Goal: Navigation & Orientation: Find specific page/section

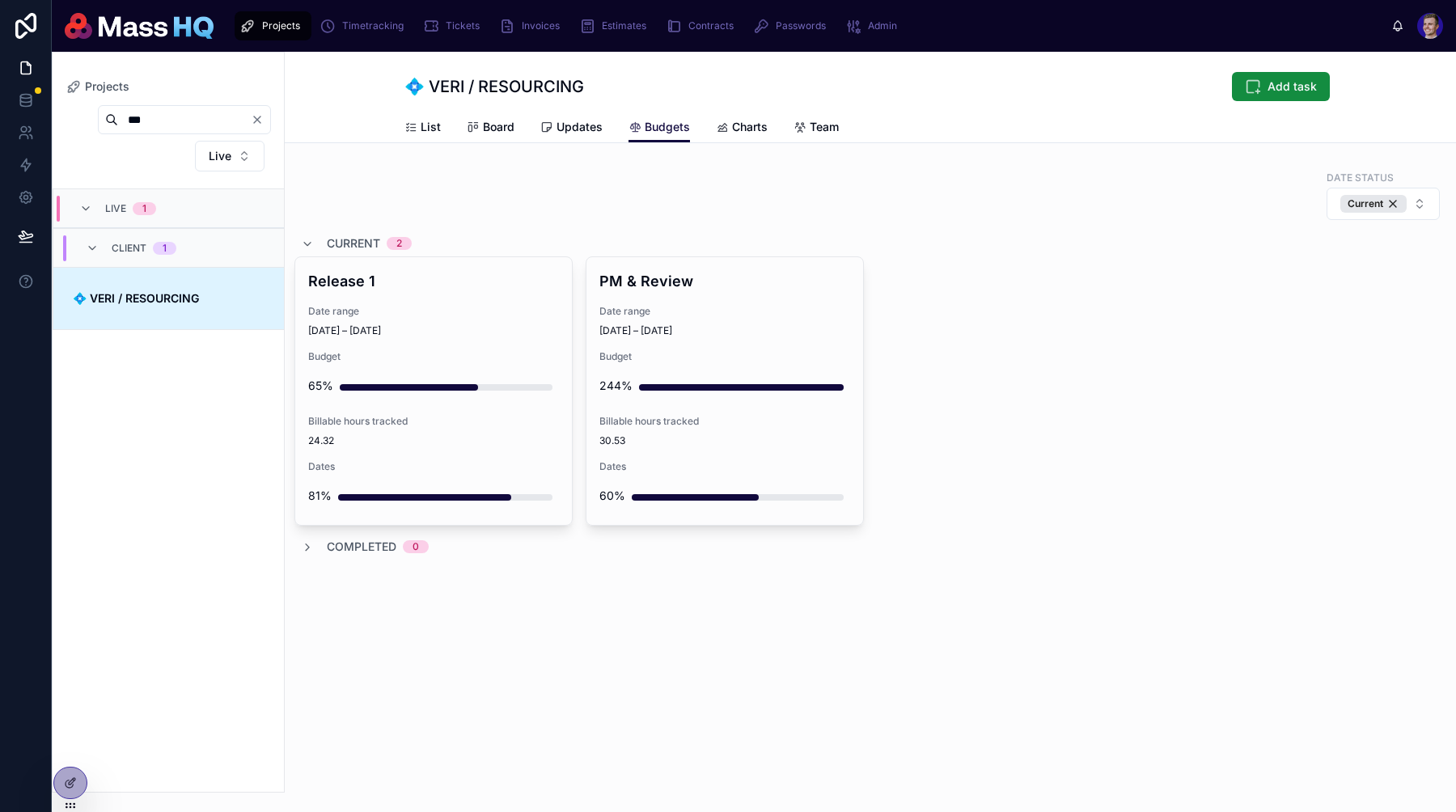
click at [957, 428] on div "Release 1 Date range [DATE] – [DATE] Budget 65% Billable hours tracked 24.32 Da…" at bounding box center [871, 390] width 1152 height 269
click at [746, 134] on span "Charts" at bounding box center [750, 126] width 36 height 16
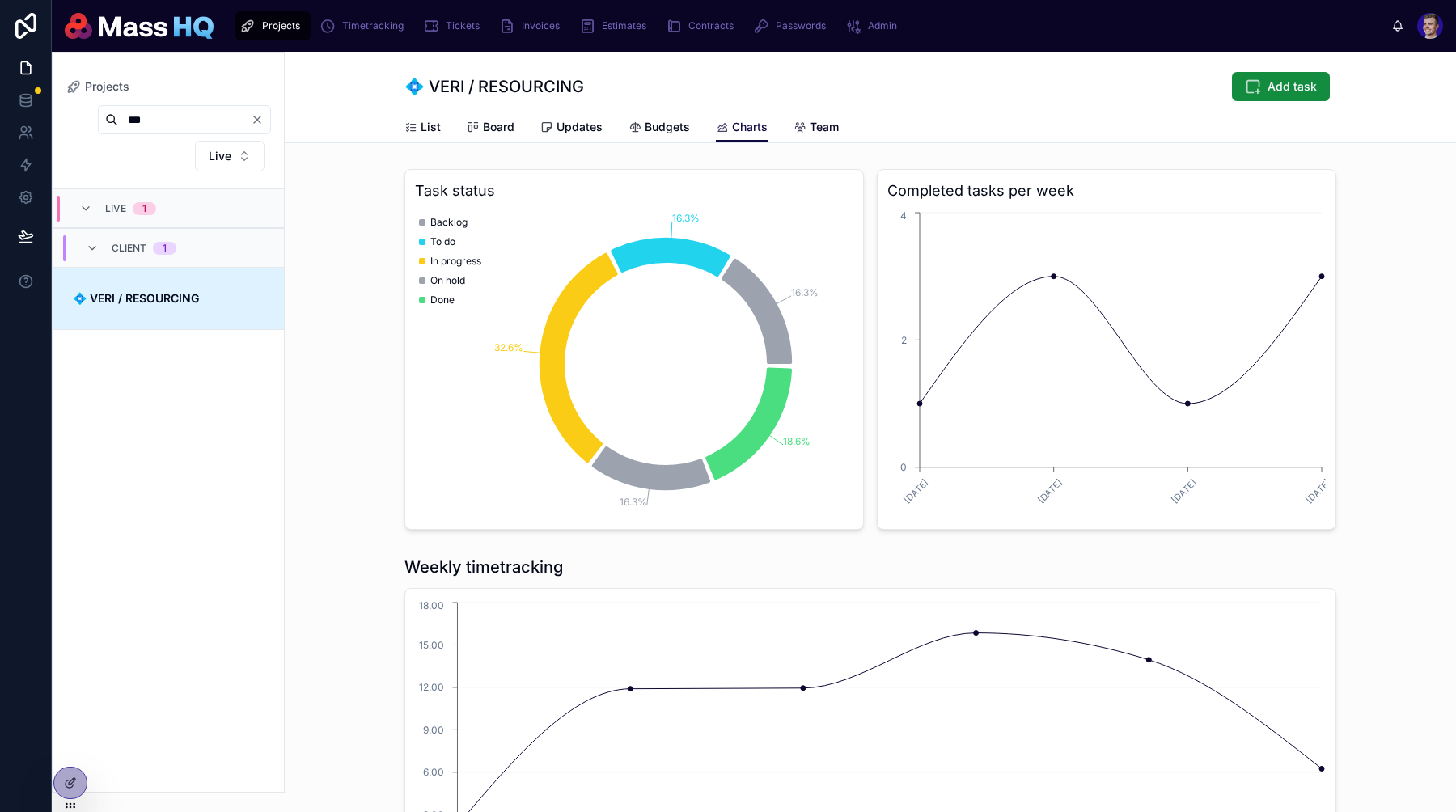
click at [806, 140] on link "Team" at bounding box center [816, 128] width 45 height 32
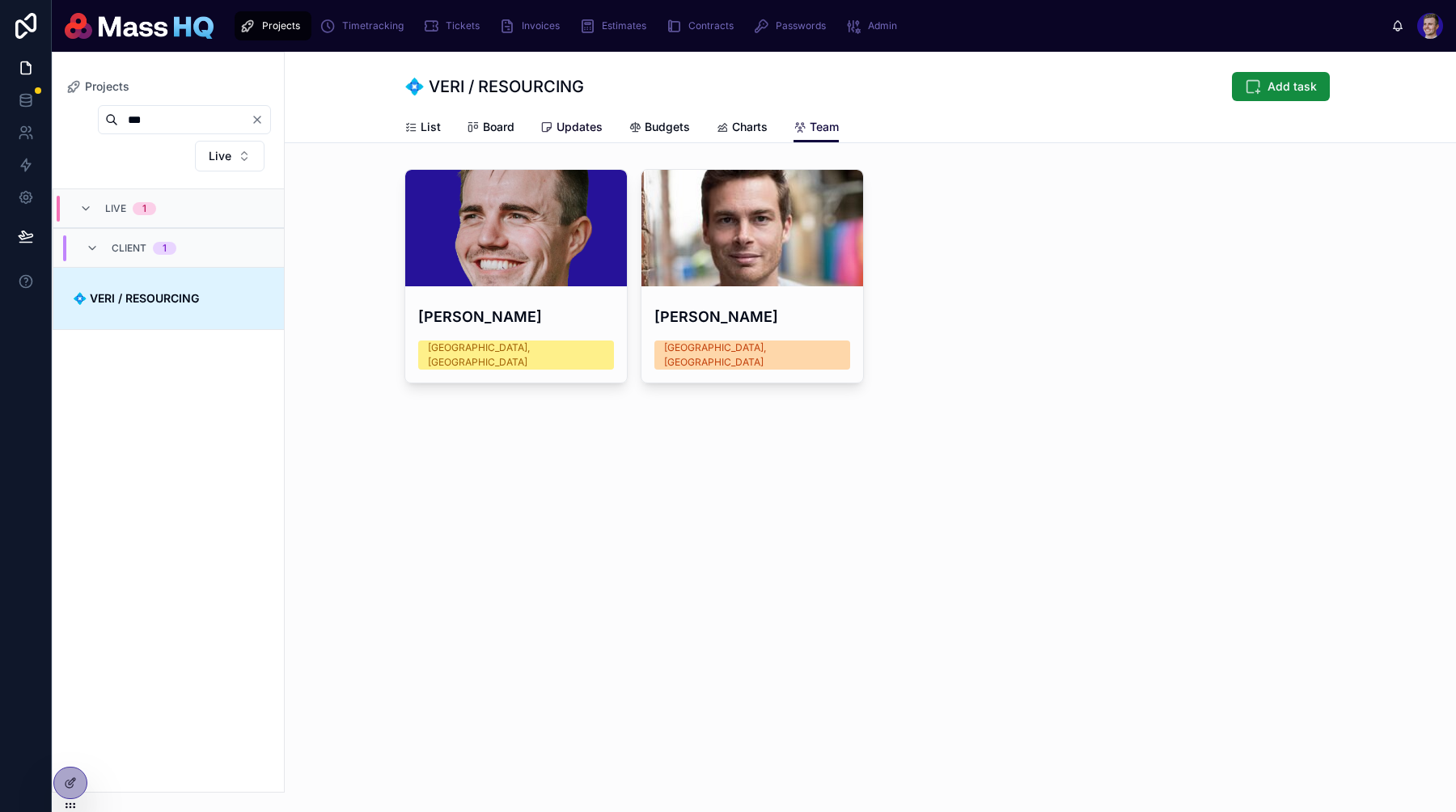
click at [587, 135] on span "Updates" at bounding box center [579, 126] width 46 height 16
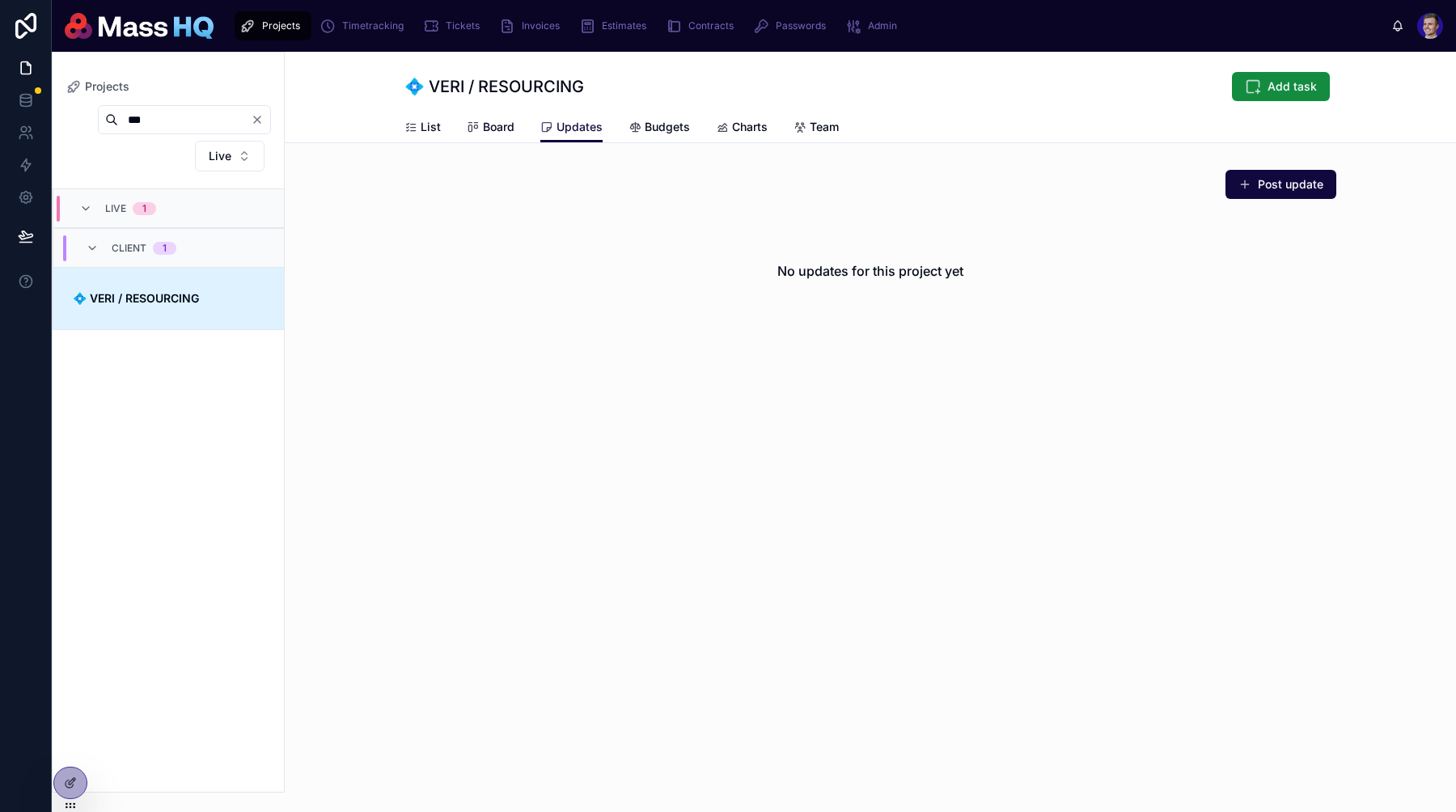
click at [510, 135] on link "Board" at bounding box center [490, 128] width 48 height 32
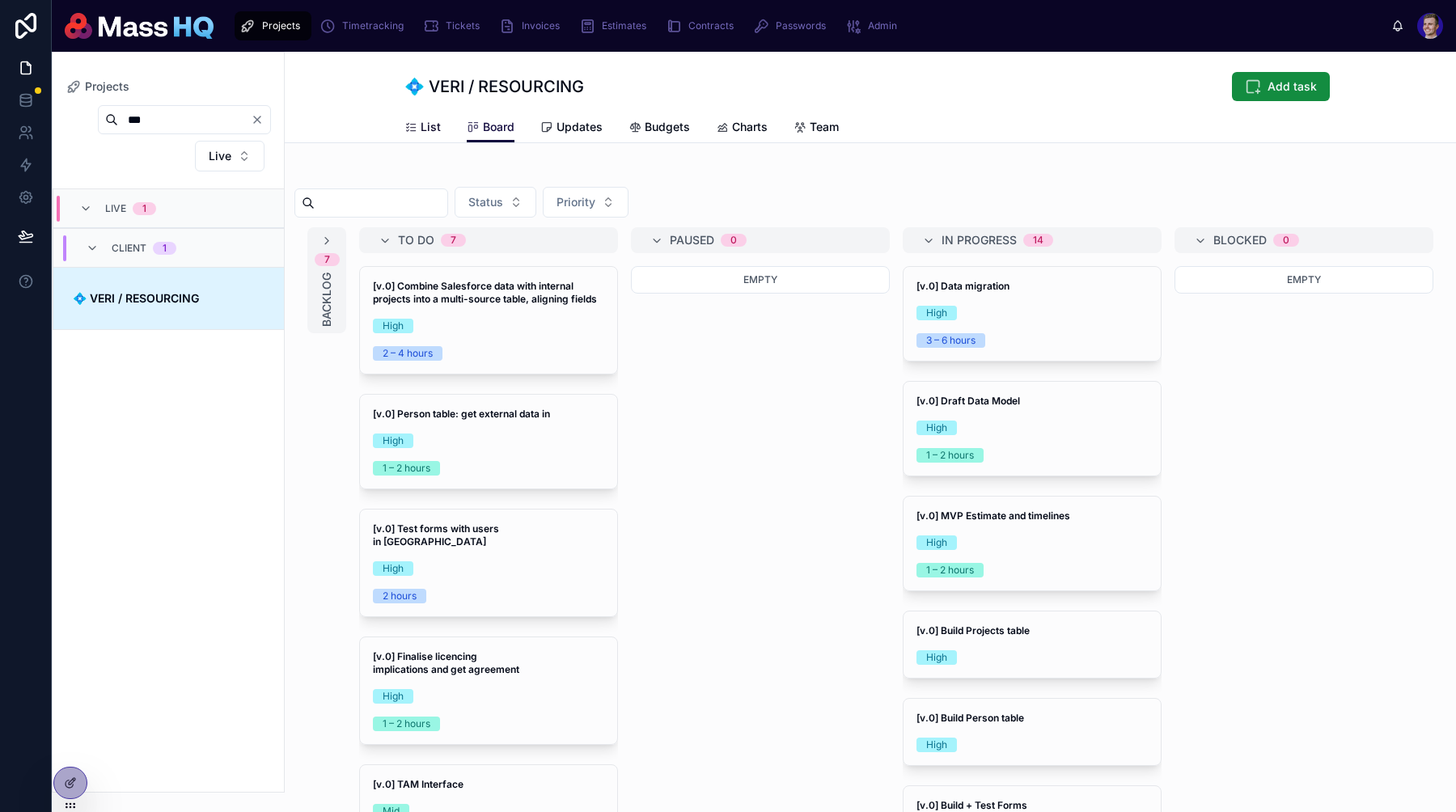
click at [412, 123] on icon at bounding box center [411, 128] width 13 height 13
